Goal: Find specific page/section: Find specific page/section

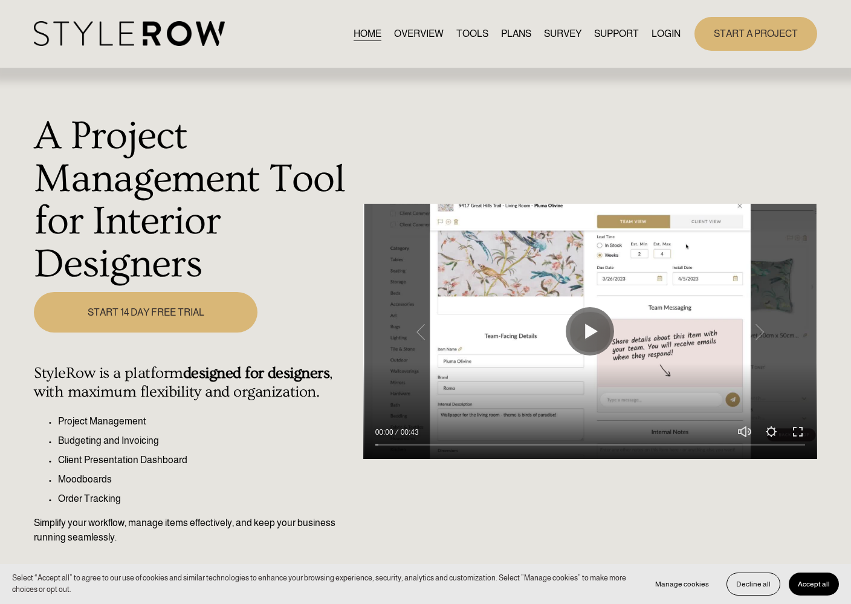
click at [668, 32] on link "LOGIN" at bounding box center [666, 33] width 29 height 16
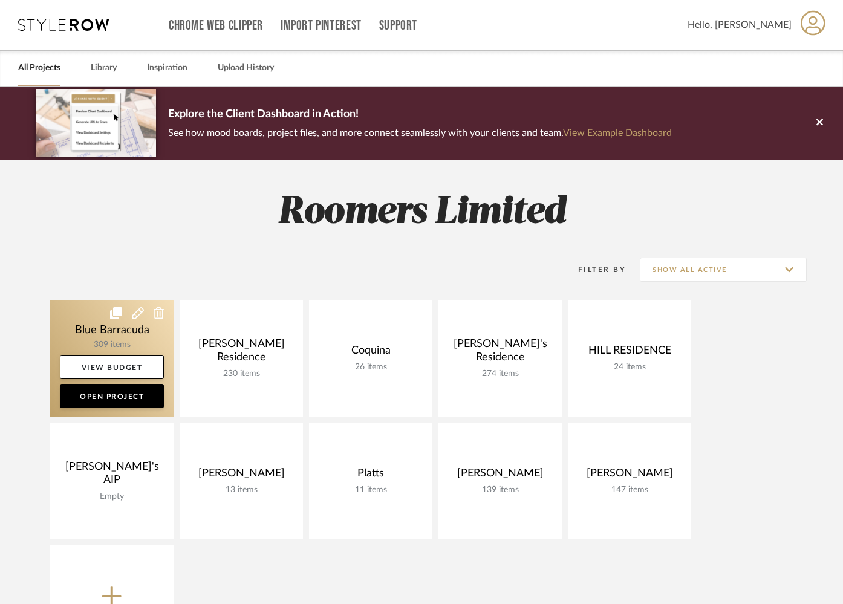
click at [82, 333] on link at bounding box center [111, 358] width 123 height 117
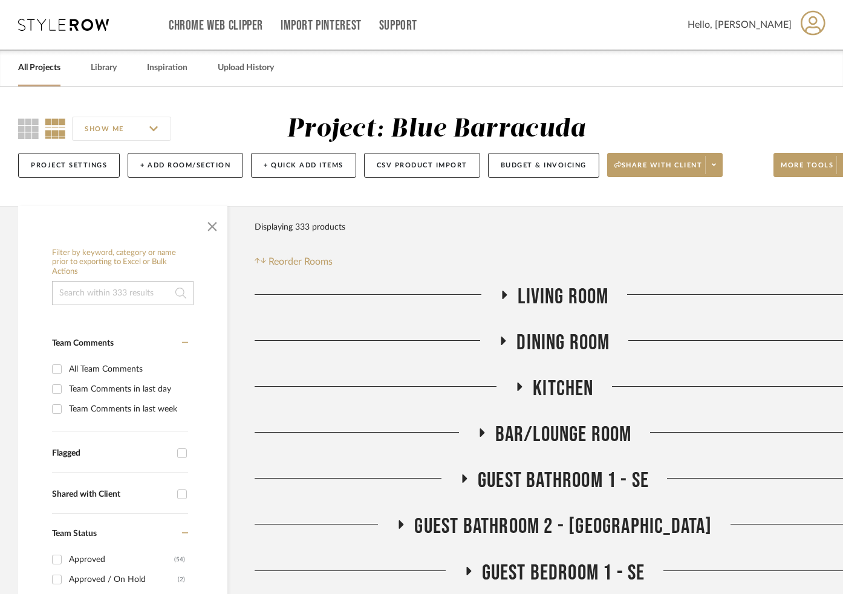
click at [118, 59] on div "All Projects Library Inspiration Upload History" at bounding box center [421, 68] width 843 height 37
click at [112, 64] on link "Library" at bounding box center [104, 68] width 26 height 16
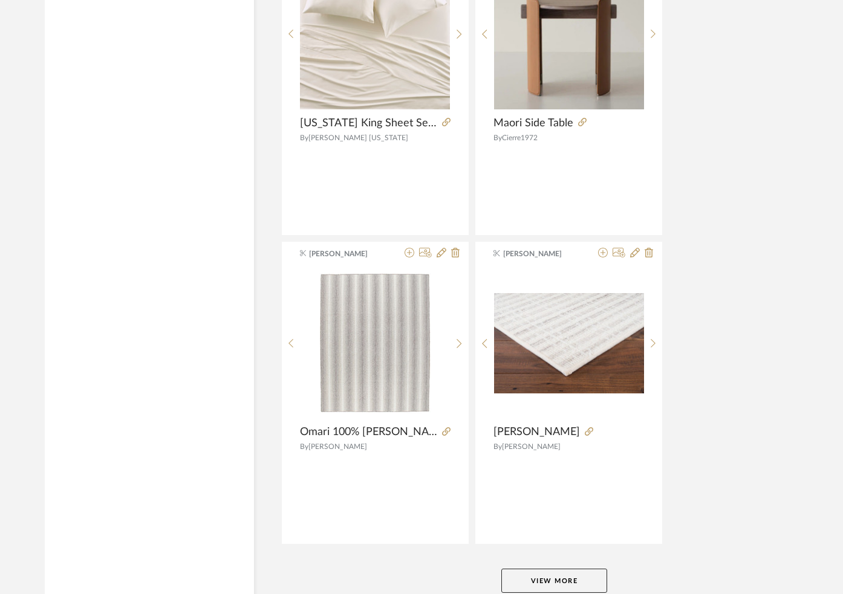
scroll to position [4398, 0]
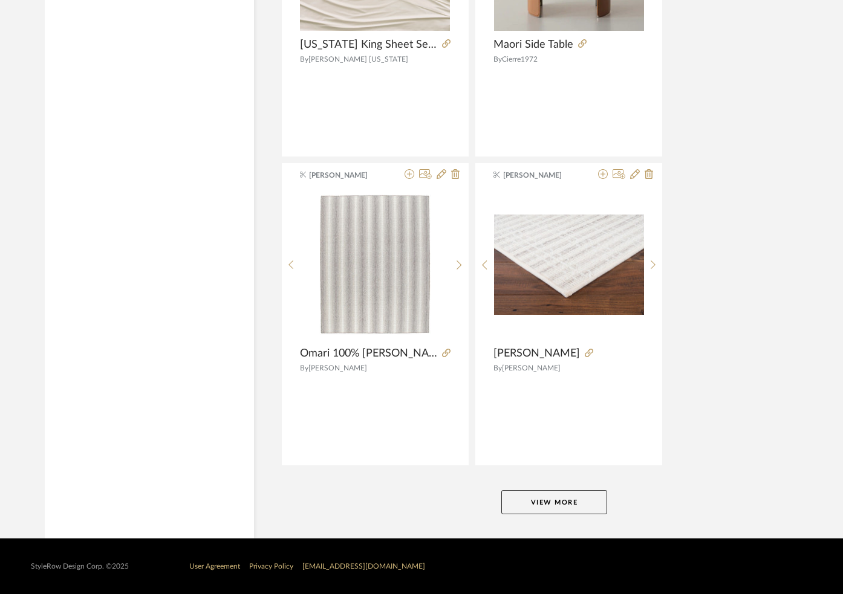
click at [539, 501] on button "View More" at bounding box center [554, 502] width 106 height 24
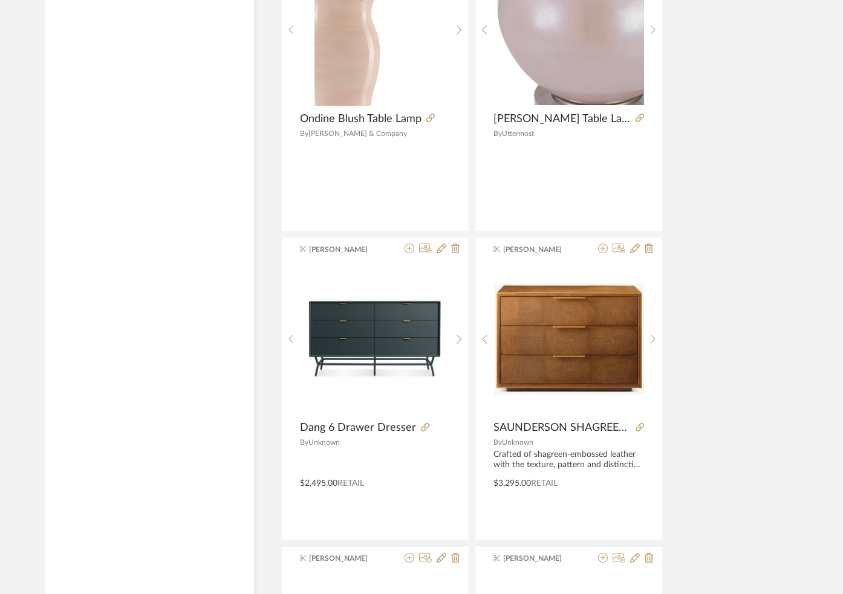
scroll to position [5615, 0]
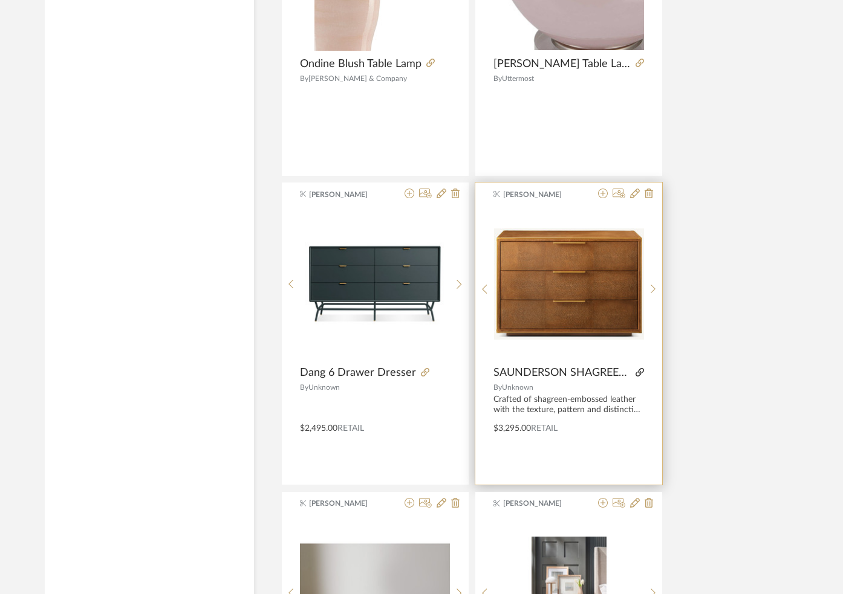
click at [642, 371] on icon at bounding box center [640, 372] width 8 height 8
